Goal: Transaction & Acquisition: Purchase product/service

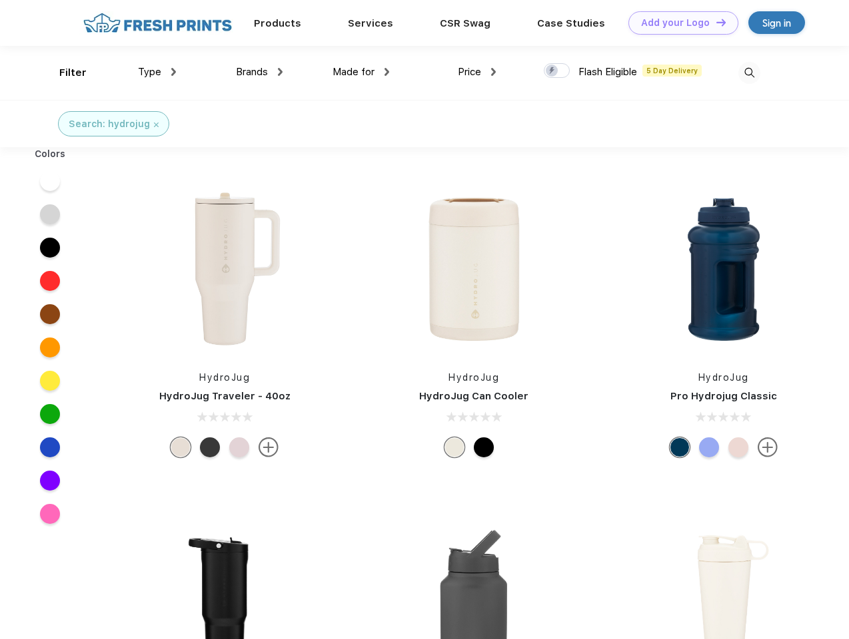
click at [678, 23] on link "Add your Logo Design Tool" at bounding box center [683, 22] width 110 height 23
click at [0, 0] on div "Design Tool" at bounding box center [0, 0] width 0 height 0
click at [715, 22] on link "Add your Logo Design Tool" at bounding box center [683, 22] width 110 height 23
click at [64, 73] on div "Filter" at bounding box center [72, 72] width 27 height 15
click at [157, 72] on span "Type" at bounding box center [149, 72] width 23 height 12
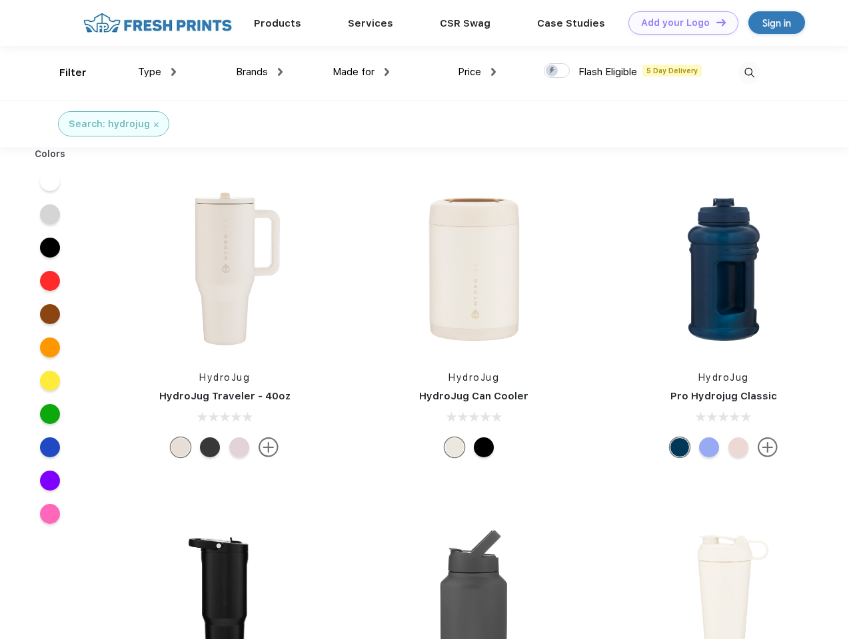
click at [259, 72] on span "Brands" at bounding box center [252, 72] width 32 height 12
click at [361, 72] on span "Made for" at bounding box center [353, 72] width 42 height 12
click at [477, 72] on span "Price" at bounding box center [469, 72] width 23 height 12
click at [557, 71] on div at bounding box center [556, 70] width 26 height 15
click at [552, 71] on input "checkbox" at bounding box center [547, 67] width 9 height 9
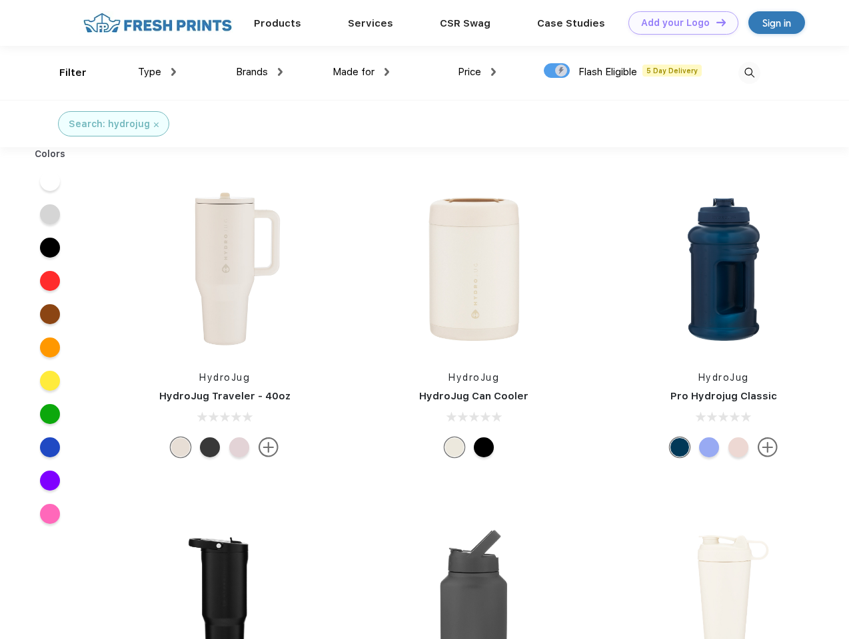
click at [749, 73] on img at bounding box center [749, 73] width 22 height 22
